Goal: Information Seeking & Learning: Check status

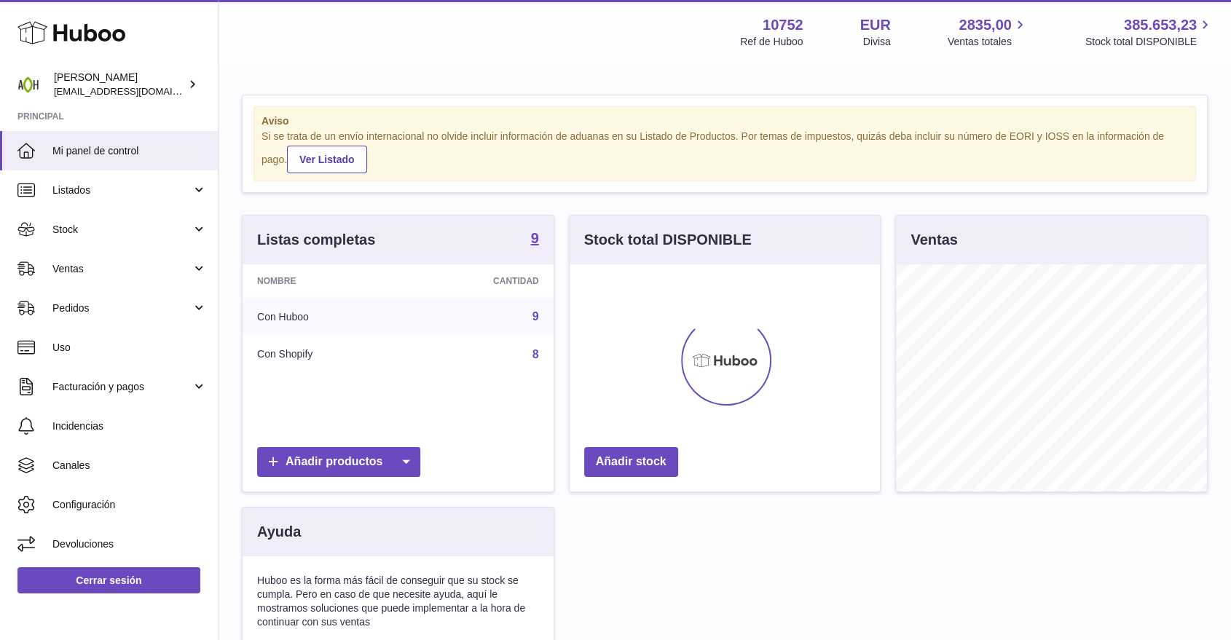
scroll to position [227, 310]
click at [171, 268] on span "Ventas" at bounding box center [121, 269] width 139 height 14
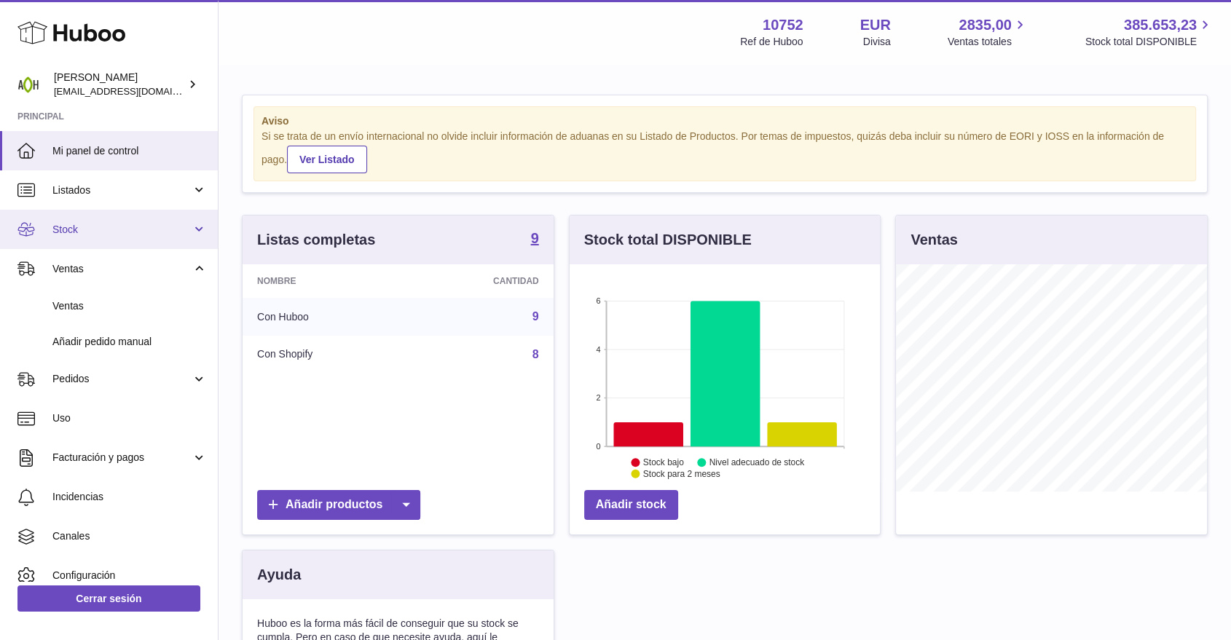
click at [79, 227] on span "Stock" at bounding box center [121, 230] width 139 height 14
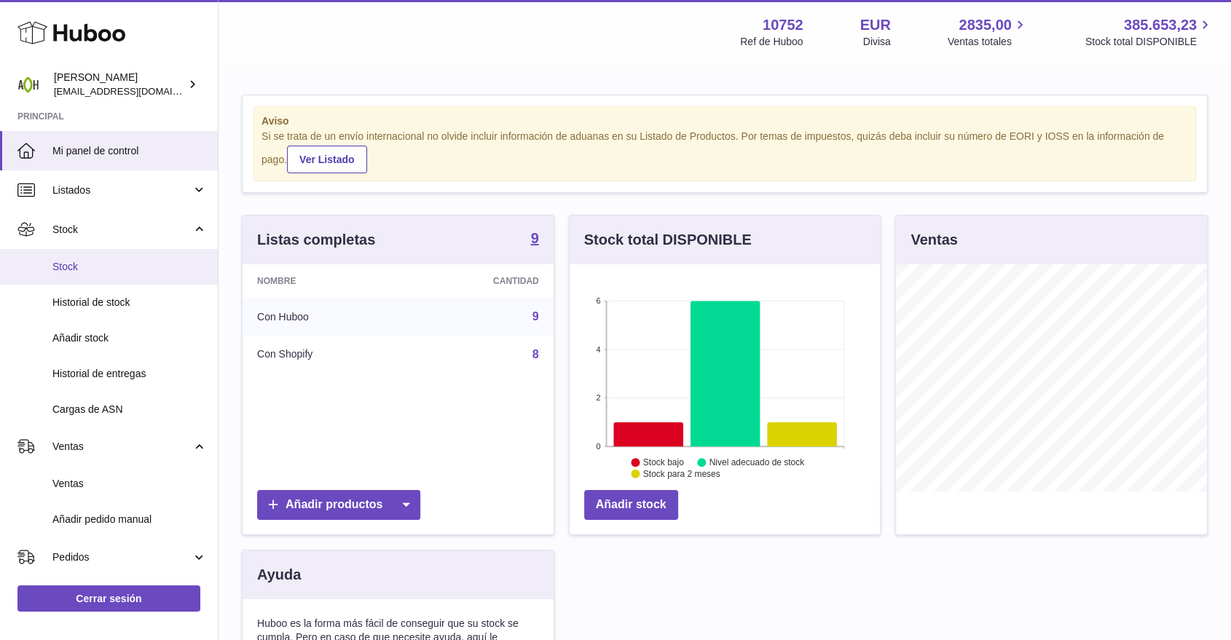
click at [73, 262] on span "Stock" at bounding box center [129, 267] width 154 height 14
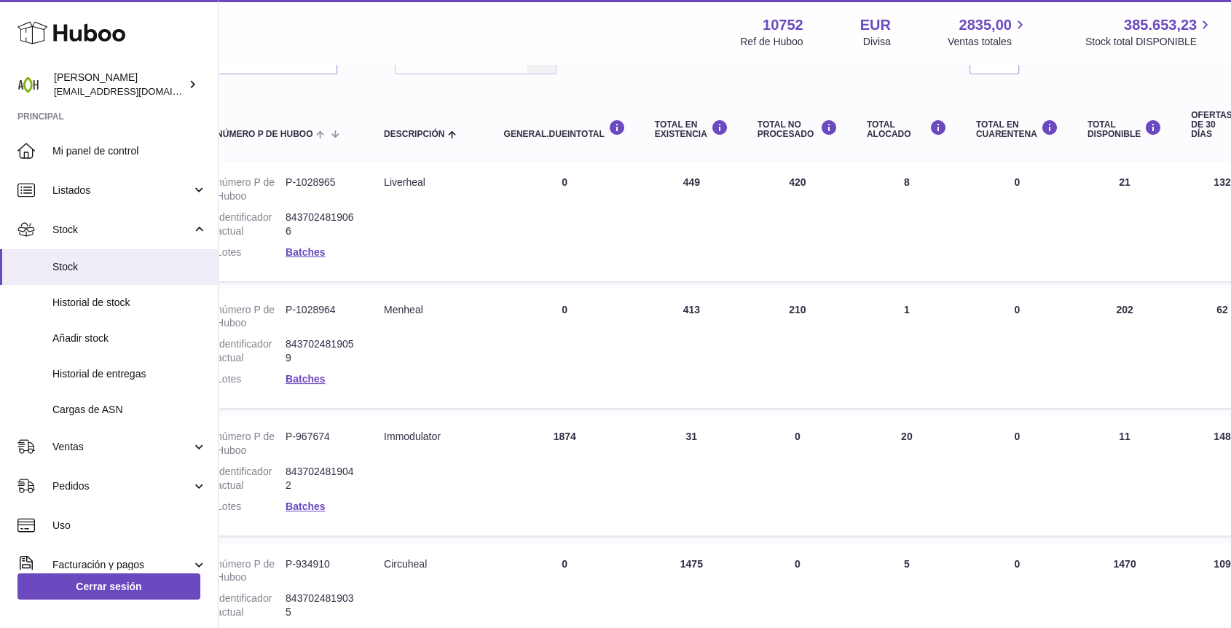
scroll to position [81, 142]
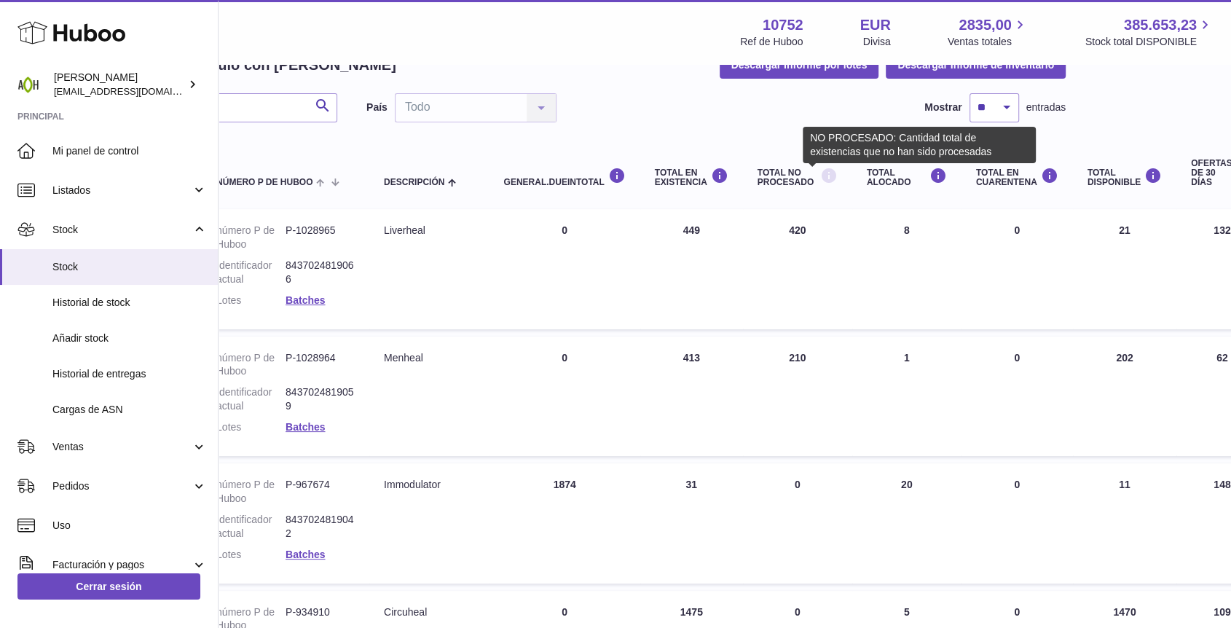
click at [820, 169] on icon at bounding box center [828, 176] width 17 height 18
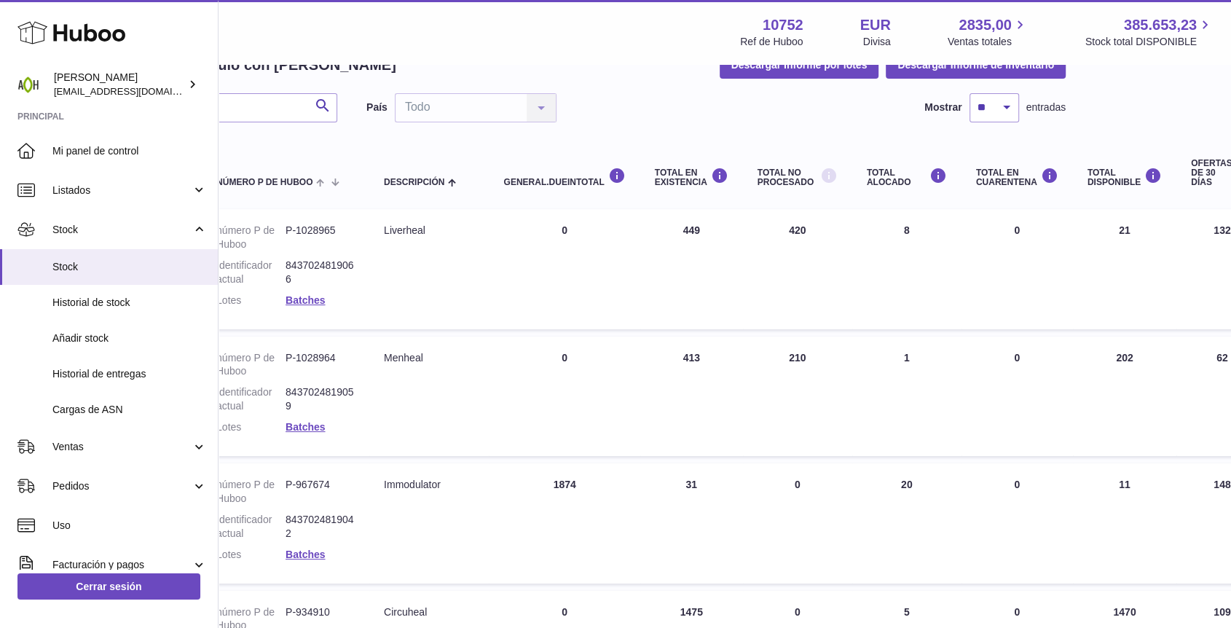
click at [820, 175] on icon at bounding box center [828, 176] width 17 height 18
click at [822, 243] on td "Total NO PROCESADO 420" at bounding box center [797, 268] width 109 height 119
